Goal: Task Accomplishment & Management: Use online tool/utility

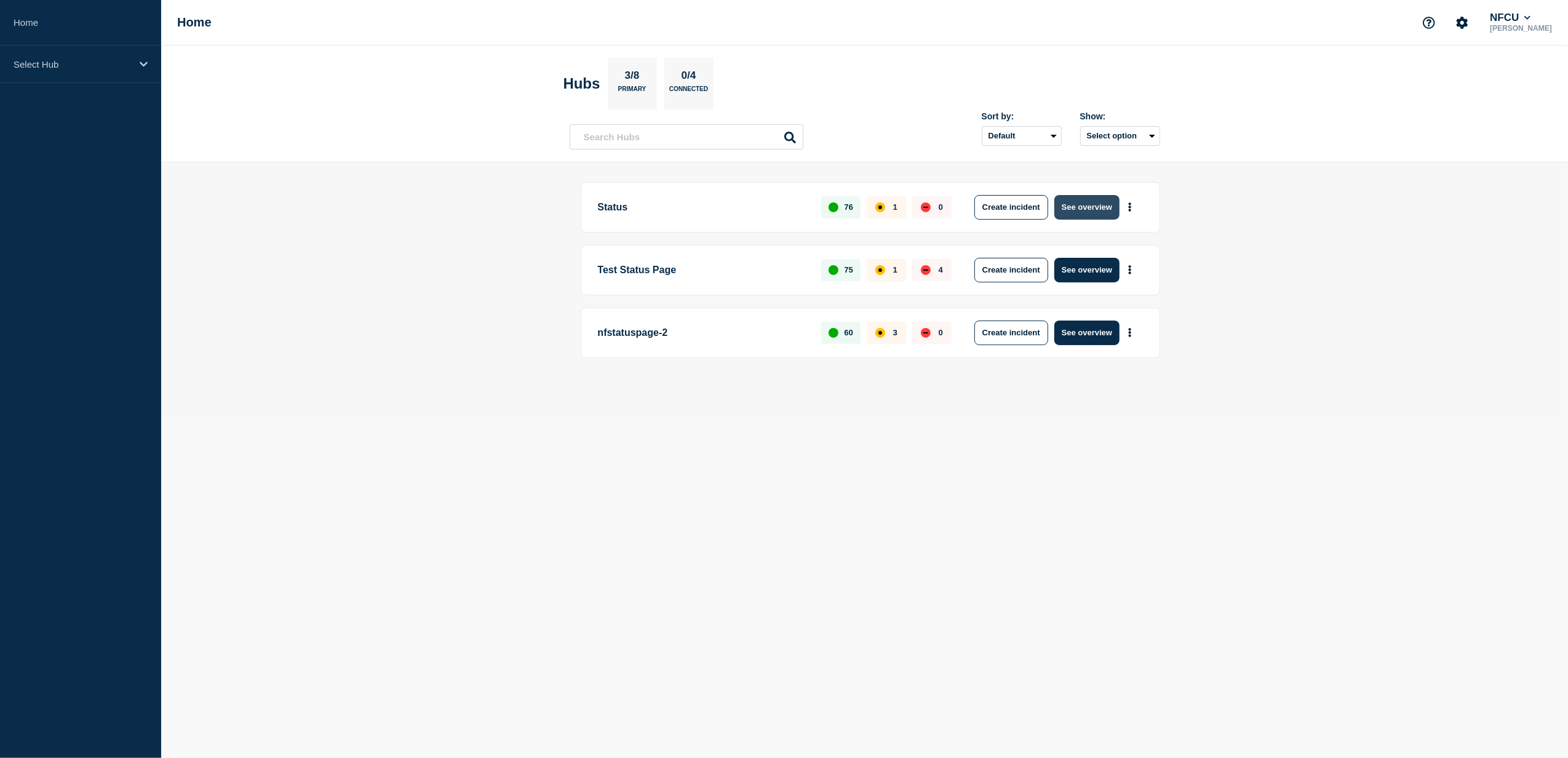
click at [1083, 208] on button "See overview" at bounding box center [1086, 207] width 66 height 24
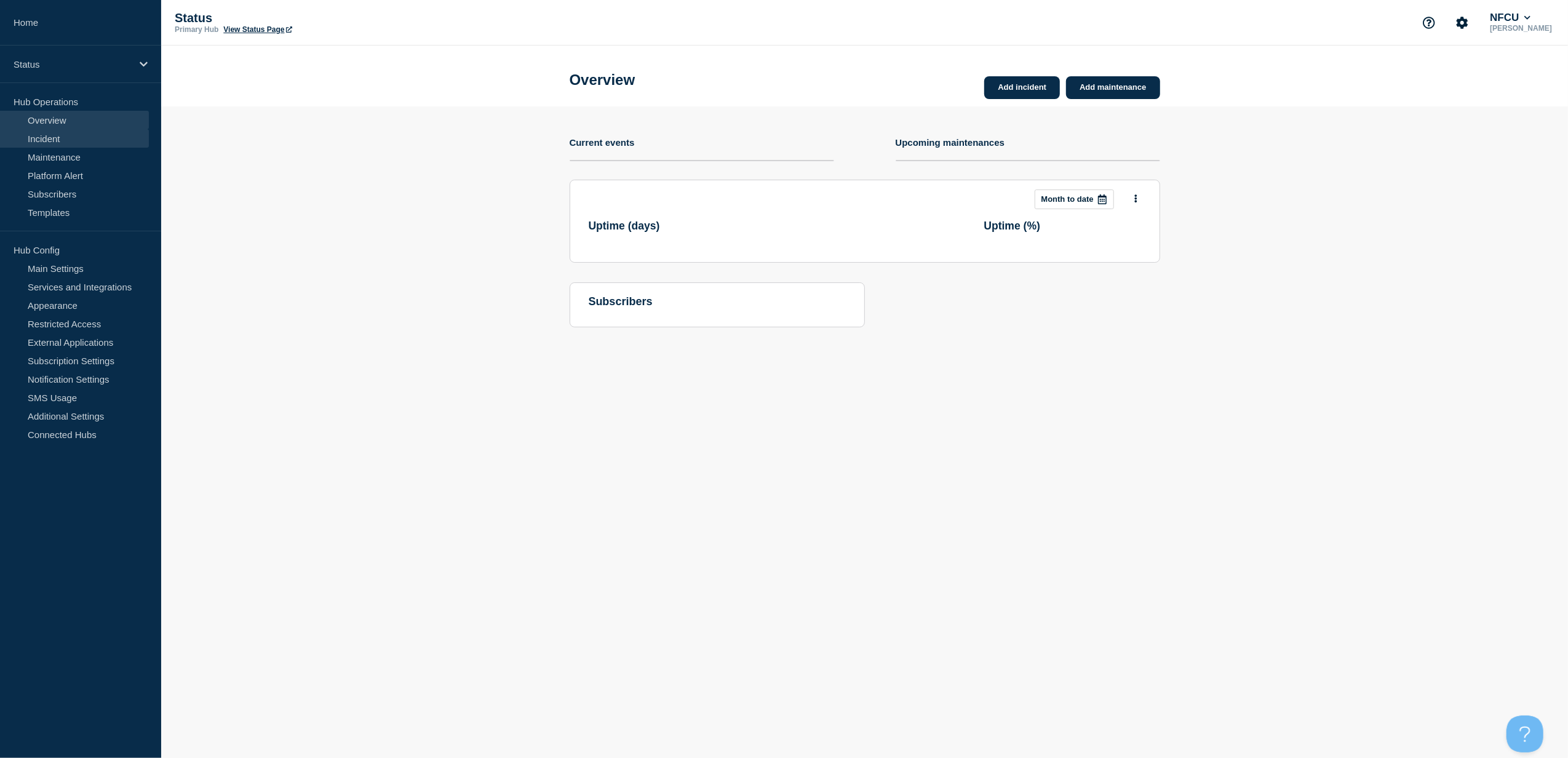
click at [69, 139] on link "Incident" at bounding box center [74, 138] width 149 height 18
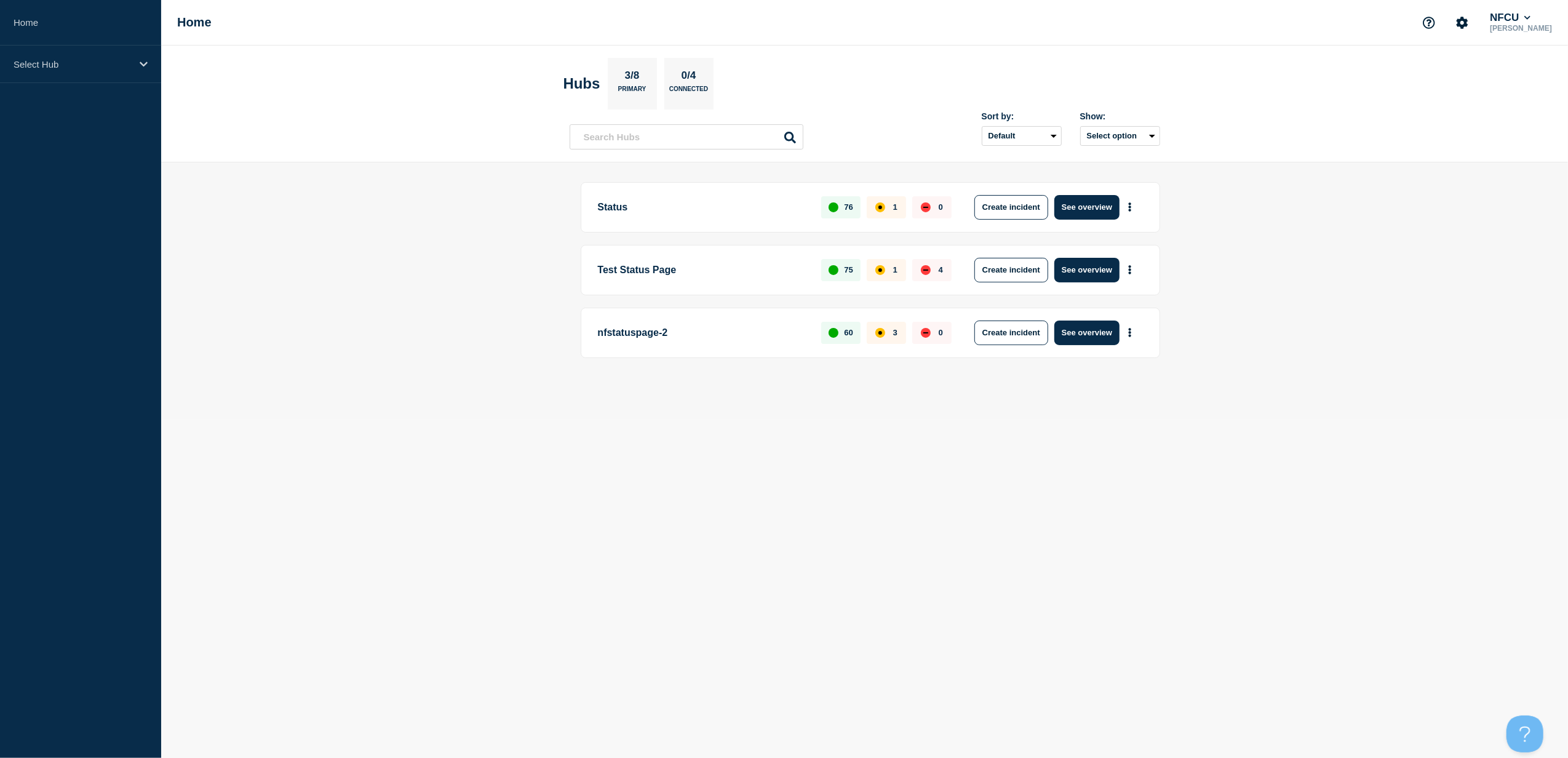
click at [1081, 220] on div "Status 76 1 0 Create incident See overview" at bounding box center [870, 208] width 580 height 51
click at [1085, 209] on button "See overview" at bounding box center [1086, 207] width 66 height 24
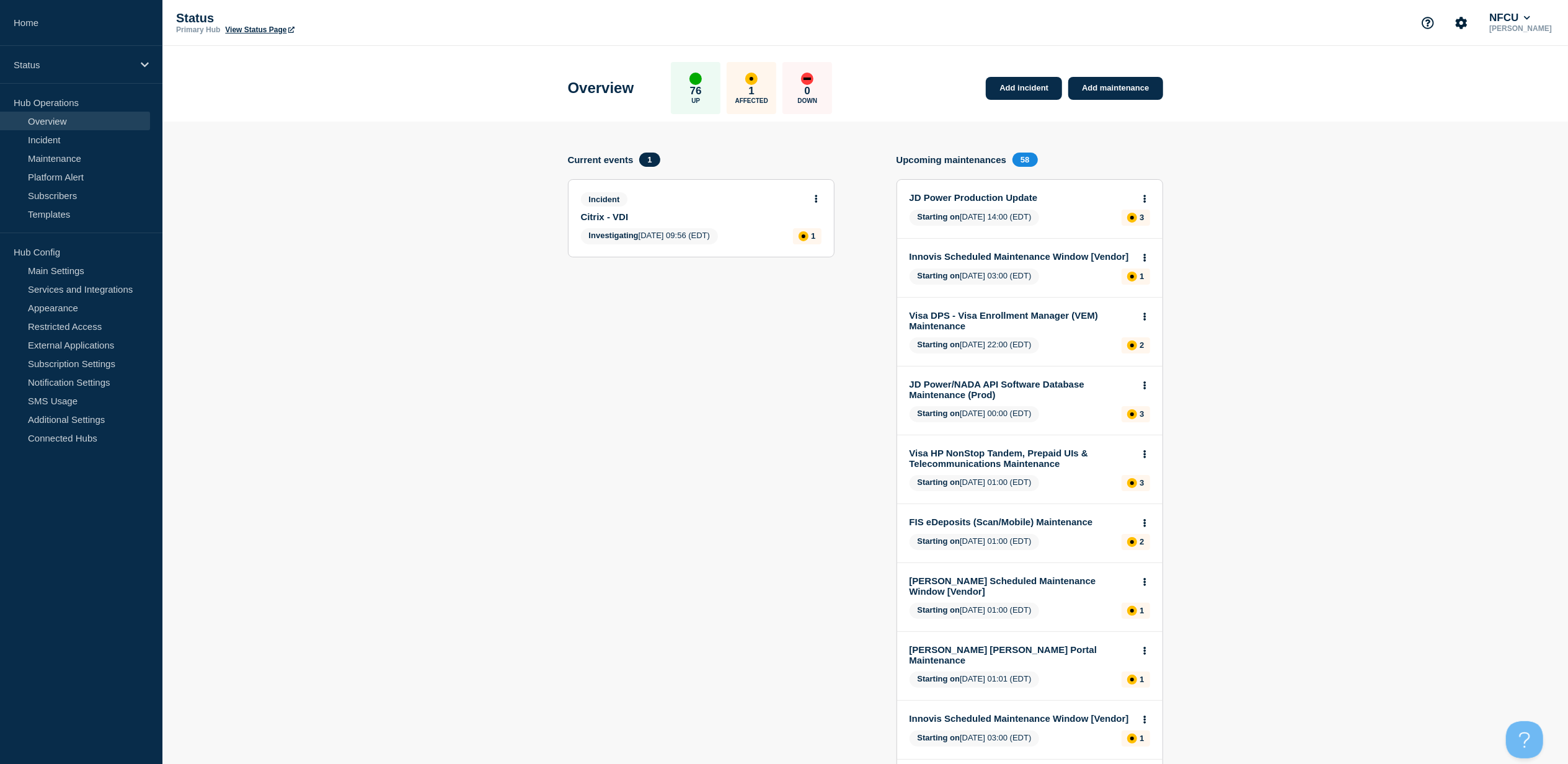
click at [602, 212] on link "Citrix - VDI" at bounding box center [692, 216] width 224 height 10
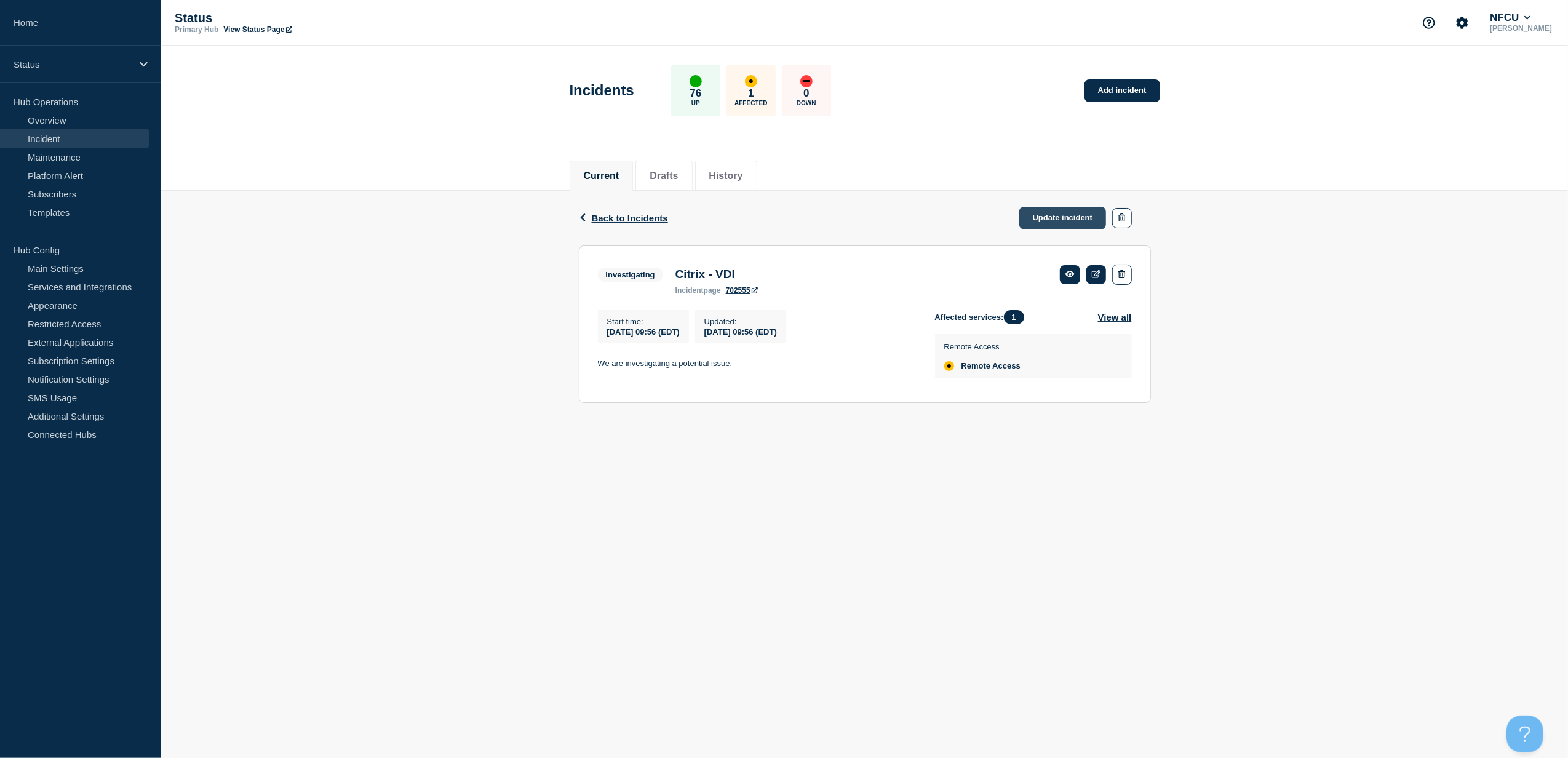
click at [1047, 220] on link "Update incident" at bounding box center [1063, 218] width 88 height 23
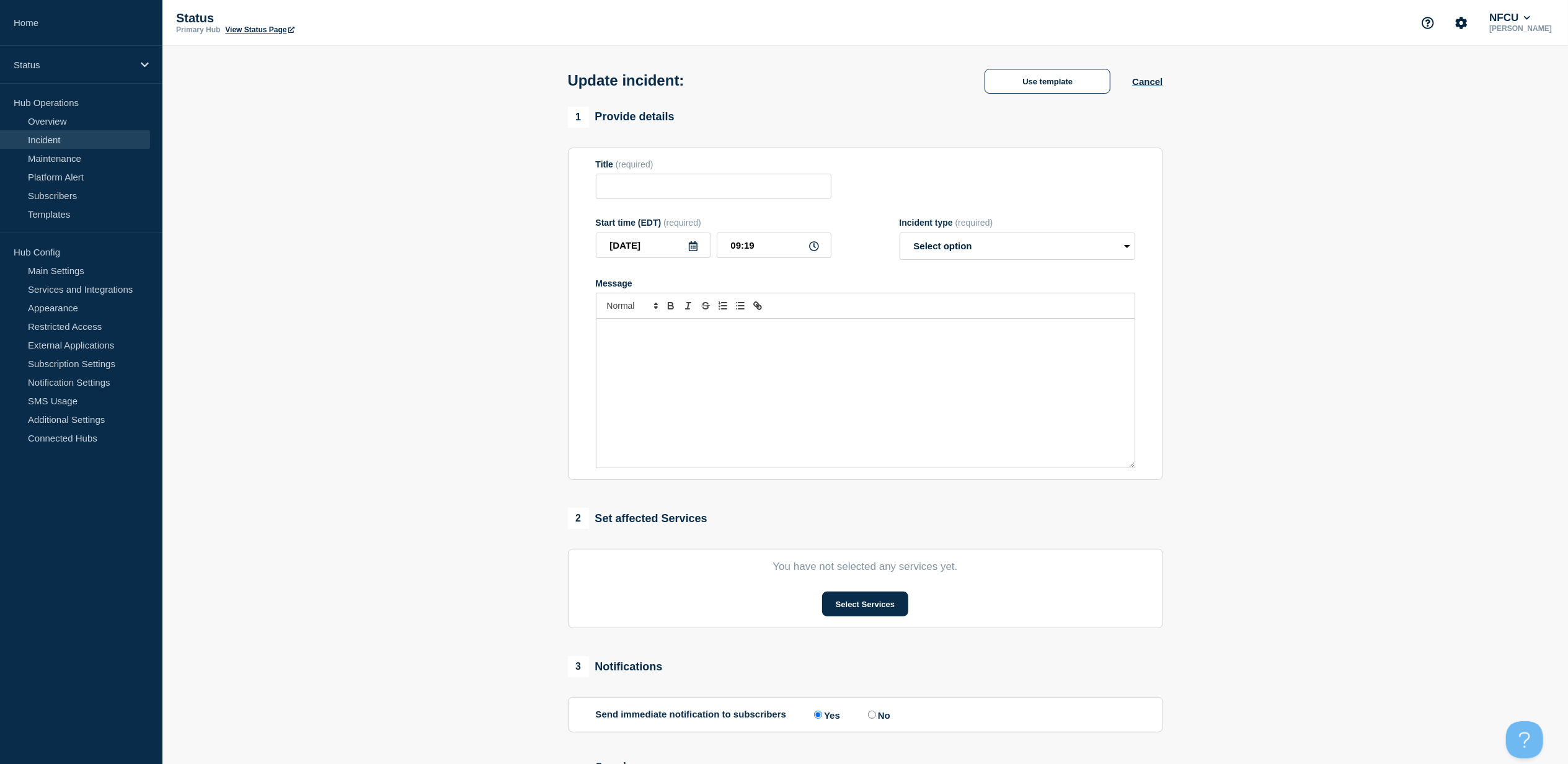
type input "Citrix - VDI"
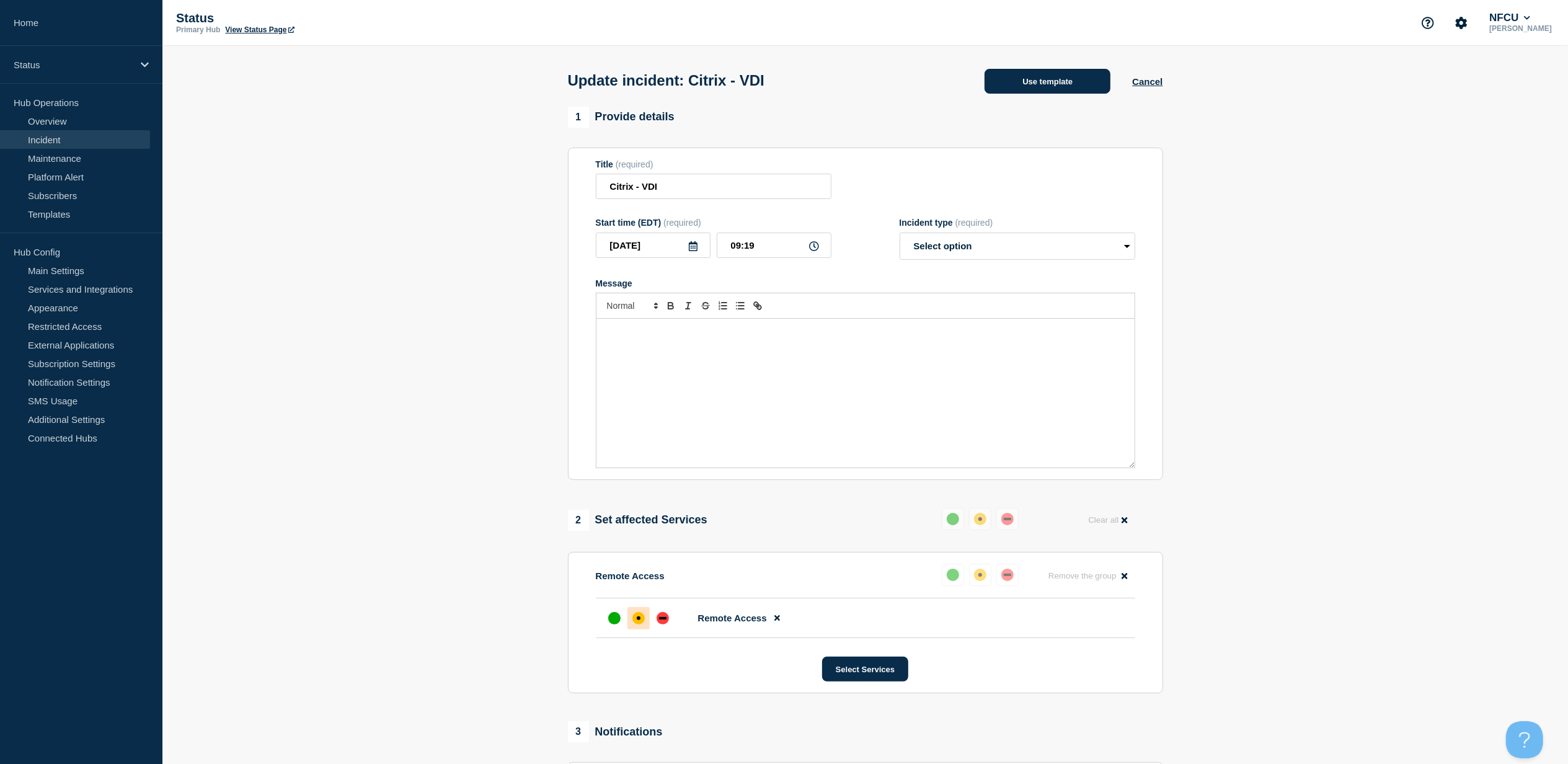
click at [1067, 84] on button "Use template" at bounding box center [1047, 80] width 126 height 25
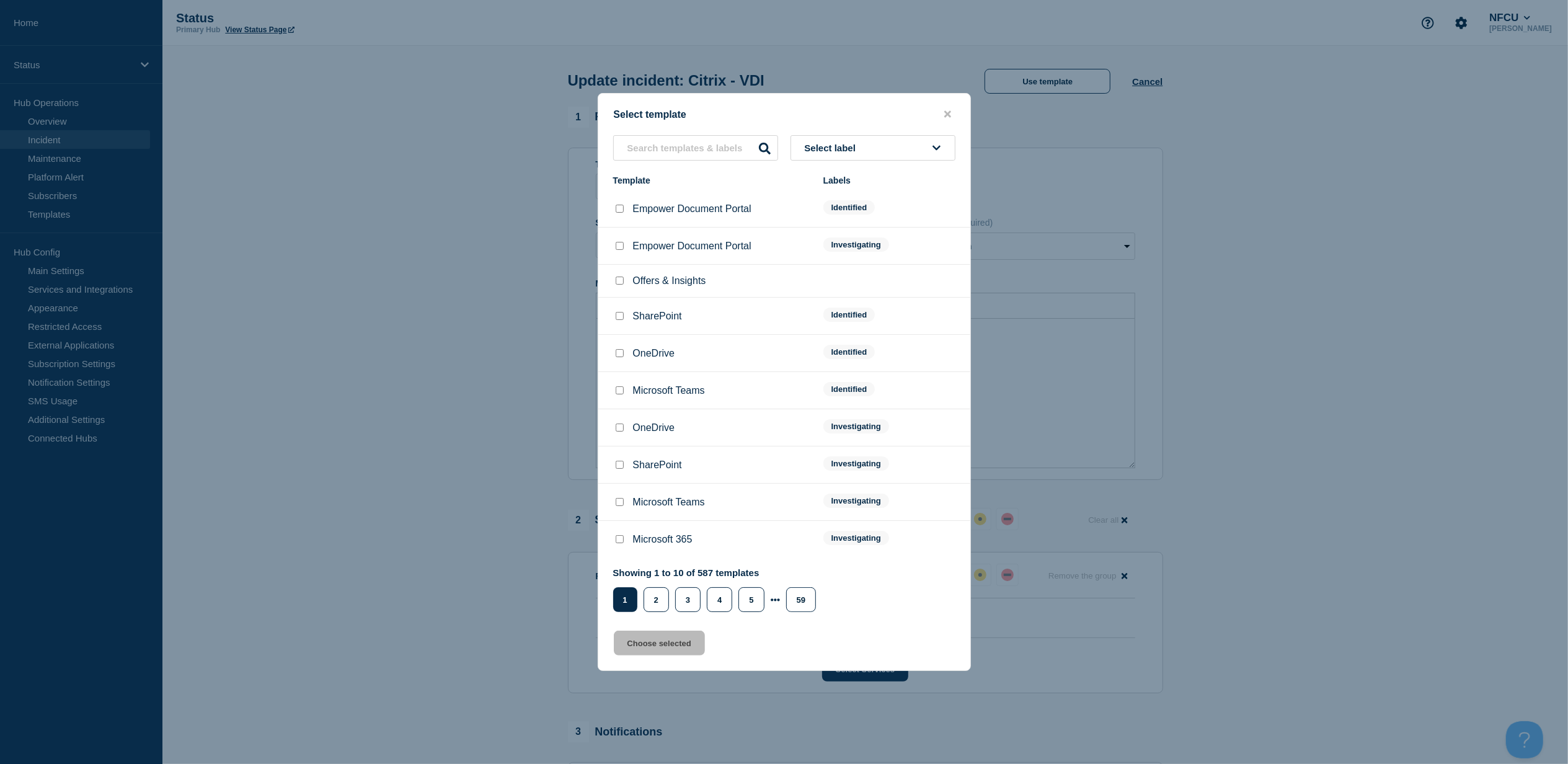
click at [854, 146] on span "Select label" at bounding box center [833, 147] width 57 height 10
click at [867, 341] on button "Resolved" at bounding box center [872, 342] width 165 height 25
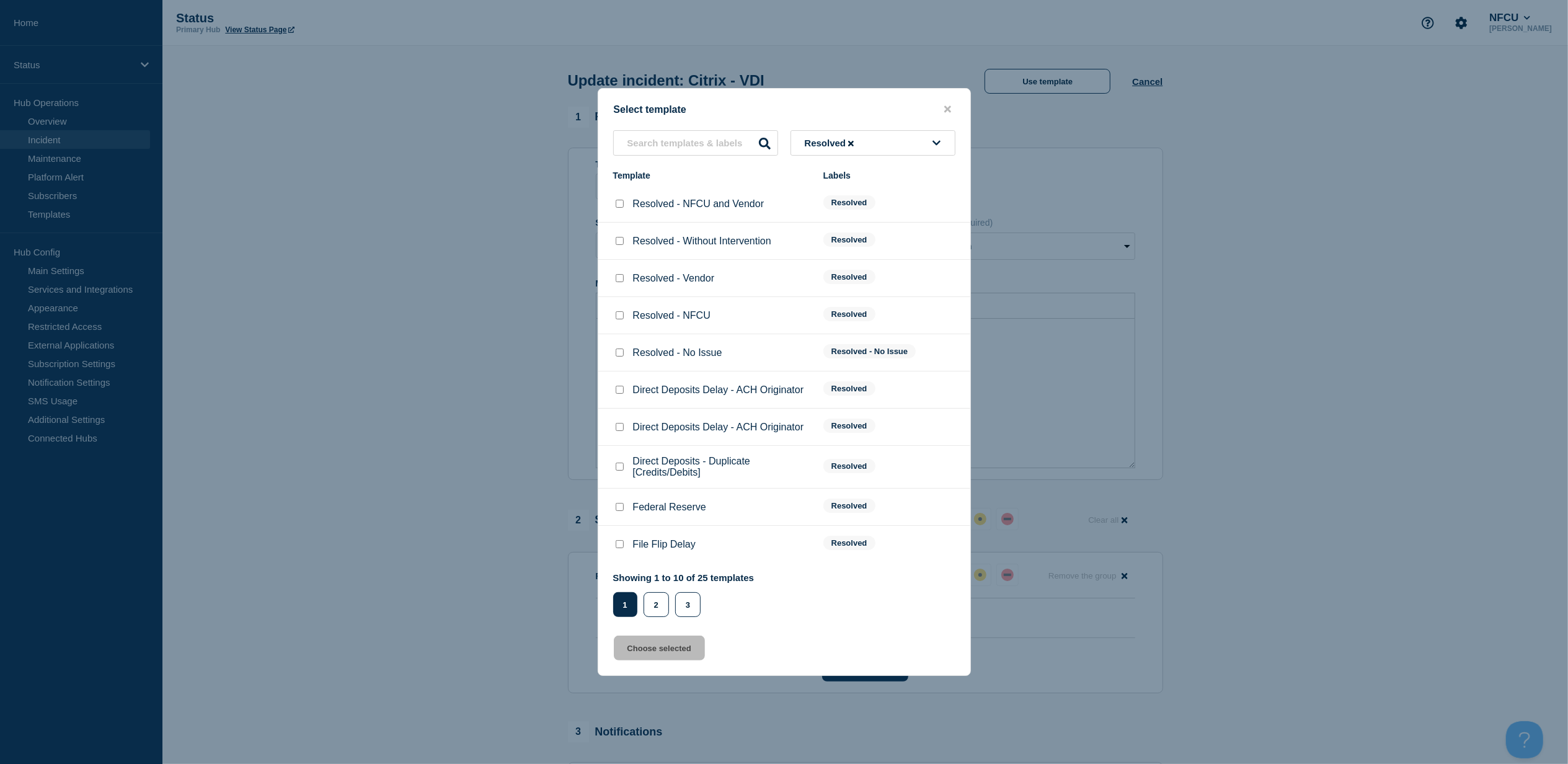
click at [896, 147] on button "Resolved" at bounding box center [872, 143] width 165 height 25
click at [846, 355] on button "Resolved - No Issue" at bounding box center [872, 363] width 165 height 25
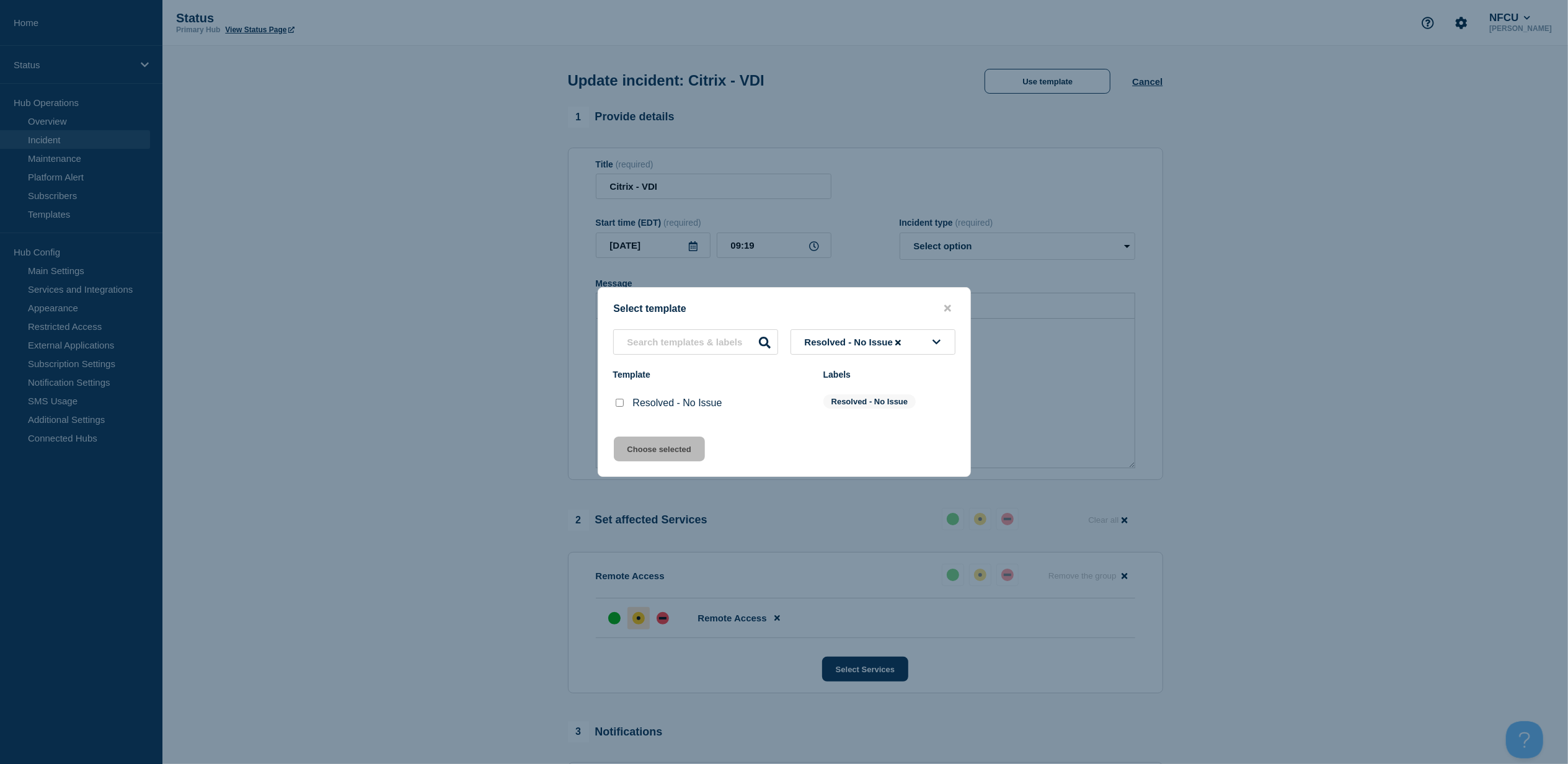
click at [620, 405] on input "Resolved - No Issue checkbox" at bounding box center [620, 403] width 8 height 8
checkbox input "true"
click at [645, 446] on button "Choose selected" at bounding box center [659, 448] width 92 height 25
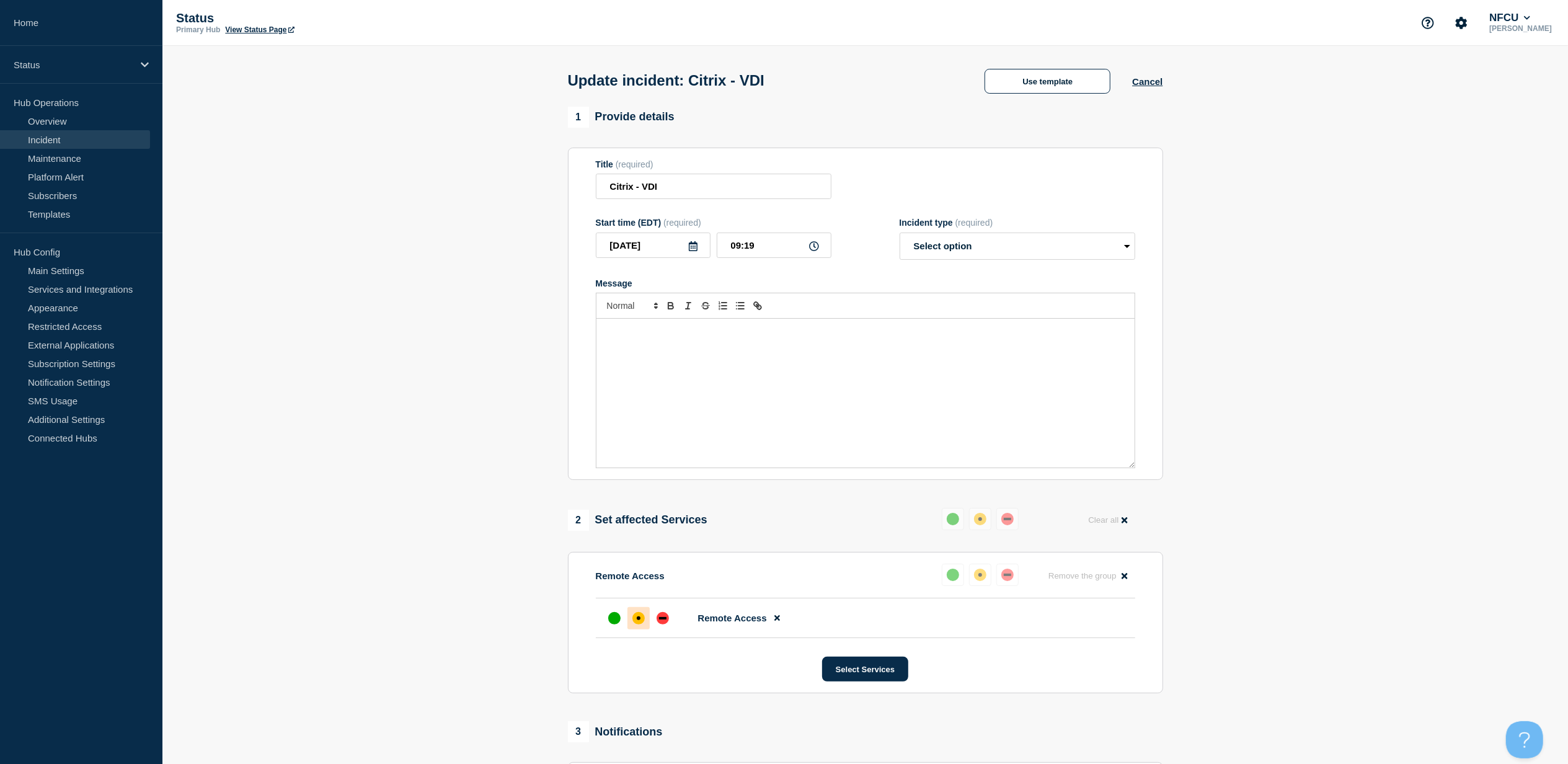
select select "resolved"
radio input "false"
radio input "true"
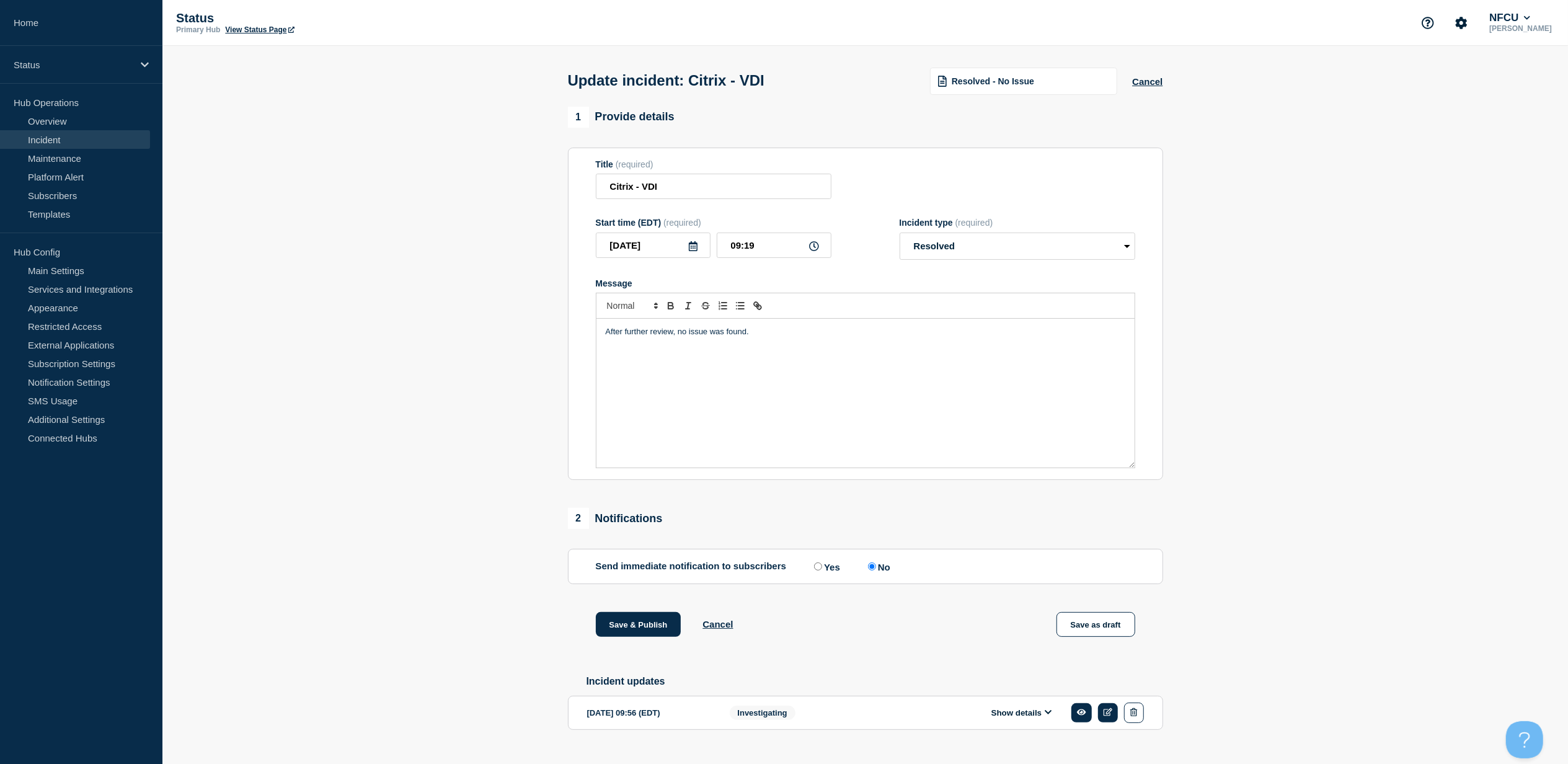
scroll to position [33, 0]
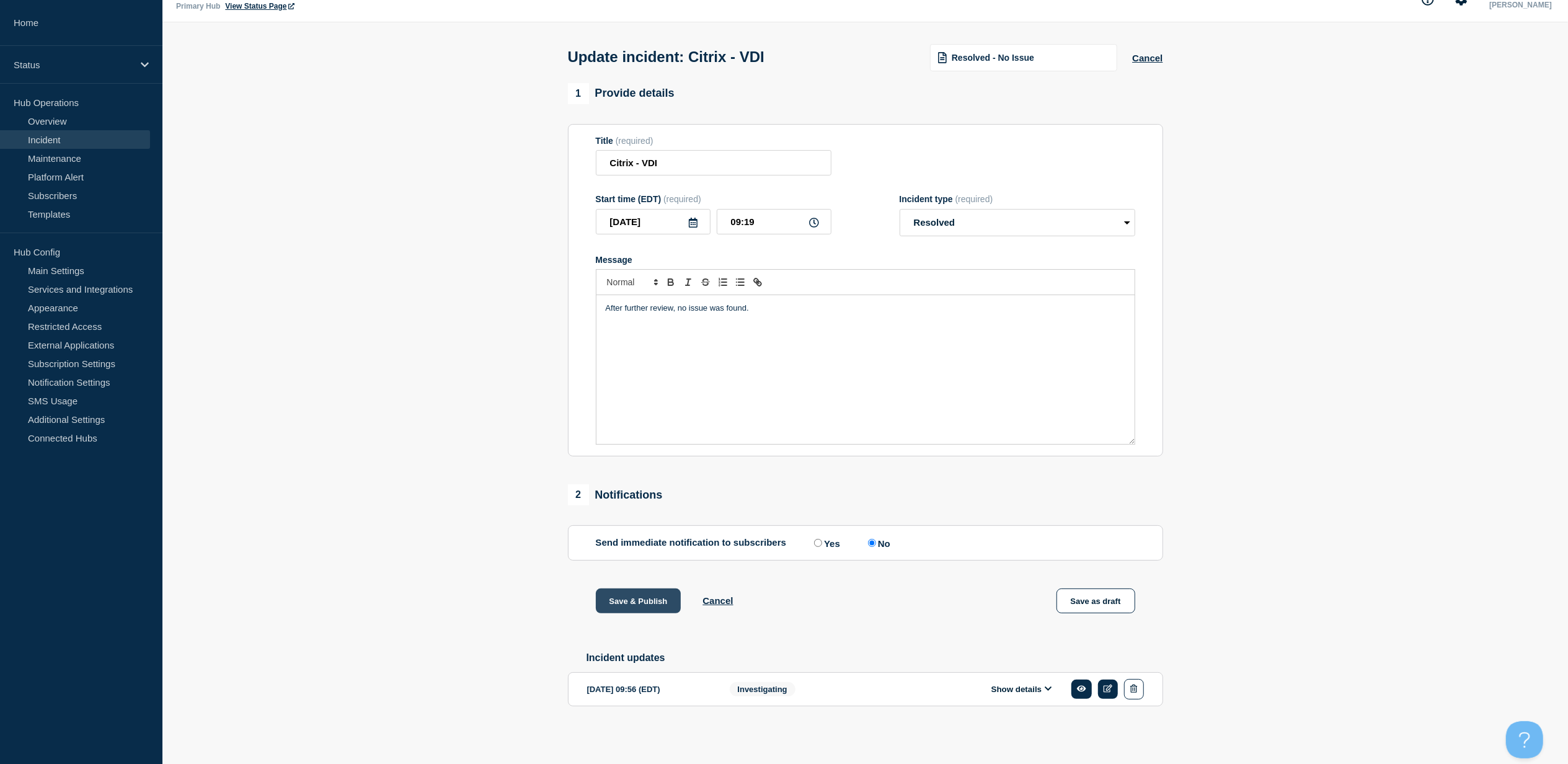
click at [641, 602] on button "Save & Publish" at bounding box center [638, 600] width 85 height 25
